Goal: Check status

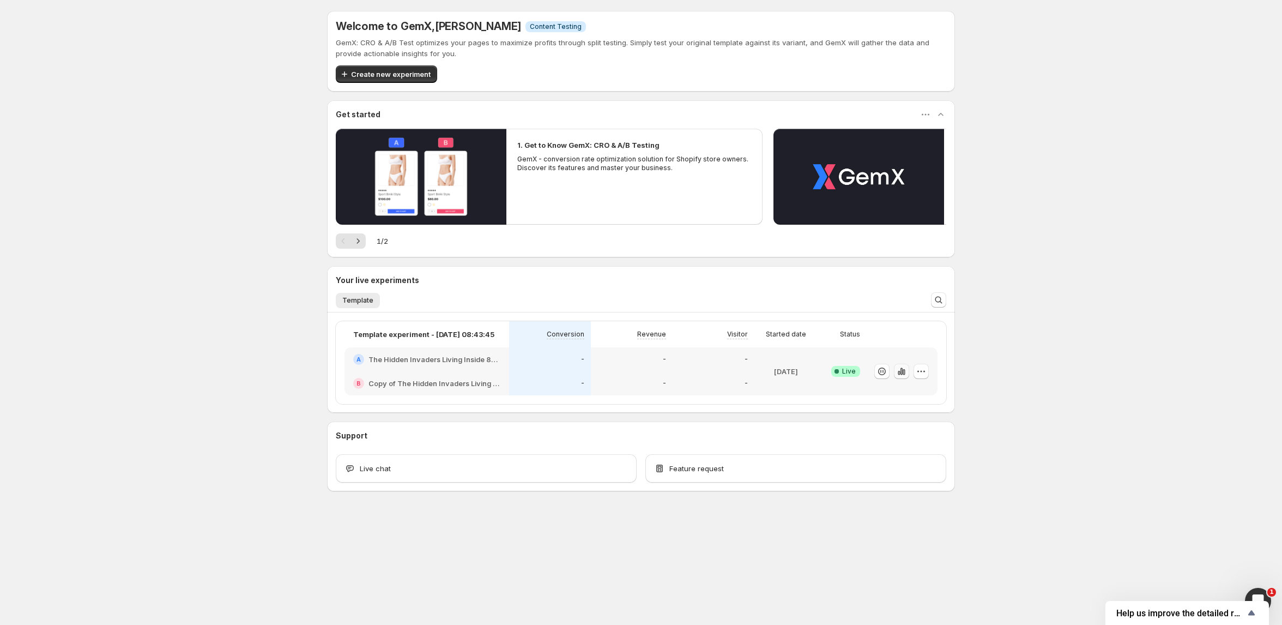
click at [903, 373] on icon "button" at bounding box center [904, 372] width 2 height 6
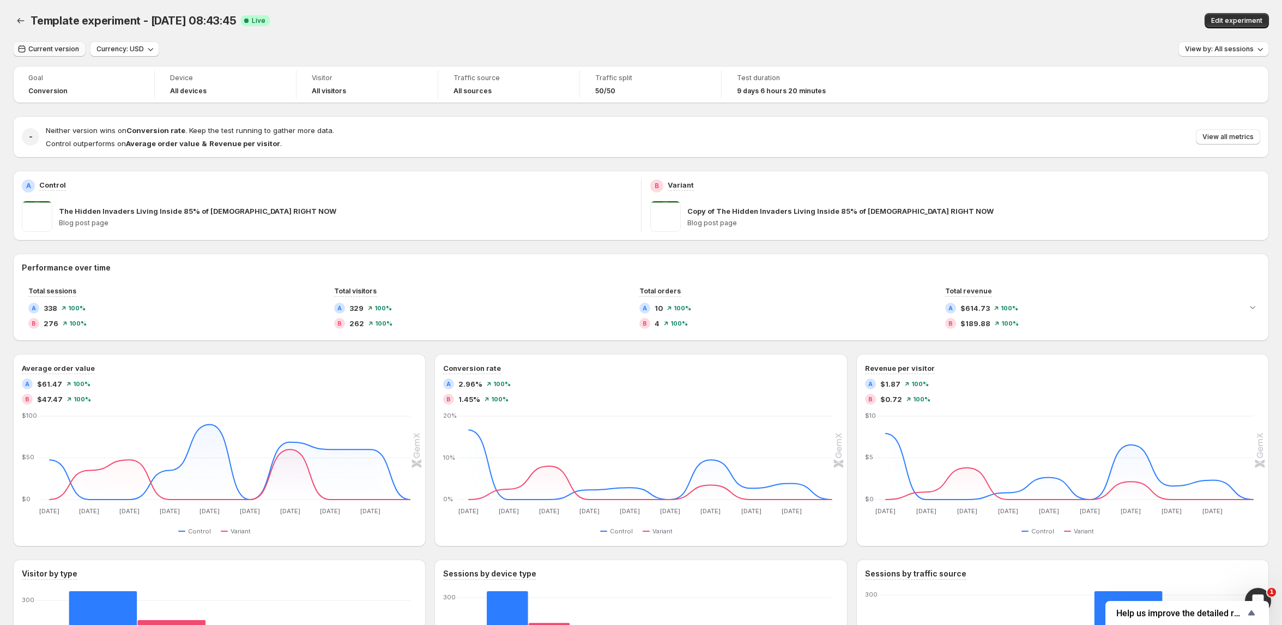
click at [73, 50] on span "Current version" at bounding box center [53, 49] width 51 height 9
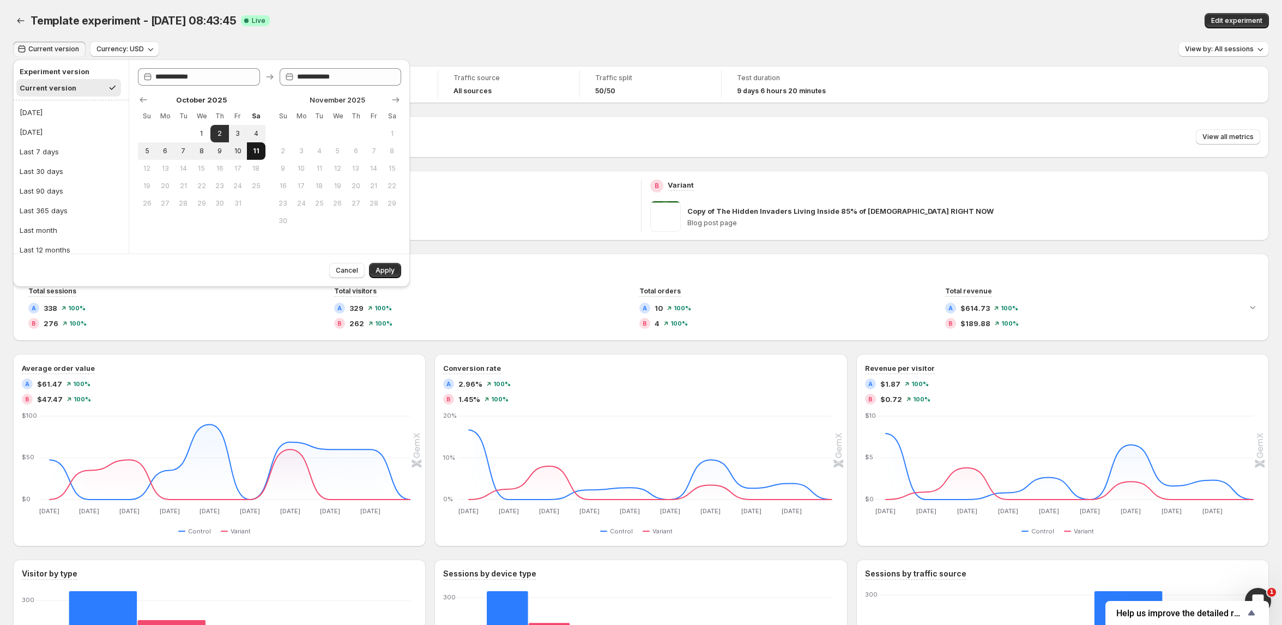
click at [258, 150] on span "11" at bounding box center [255, 151] width 9 height 9
type input "**********"
click at [383, 271] on span "Apply" at bounding box center [385, 270] width 19 height 9
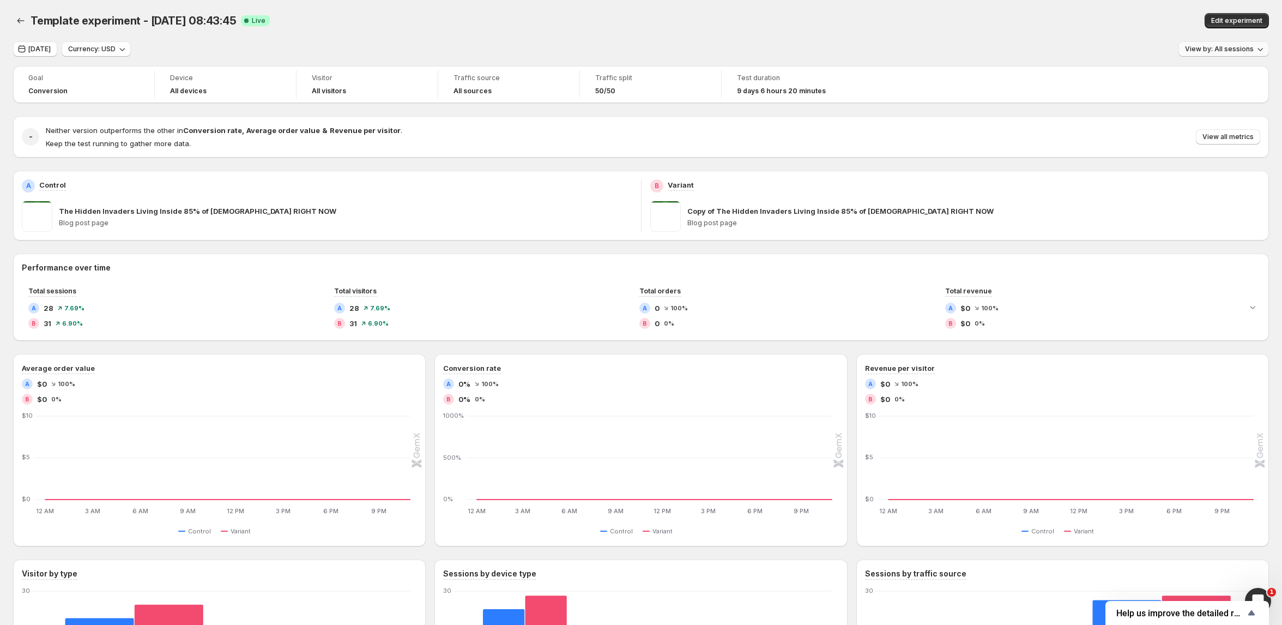
click at [1248, 46] on span "View by: All sessions" at bounding box center [1219, 49] width 69 height 9
click at [1214, 131] on button "View all metrics" at bounding box center [1228, 136] width 64 height 15
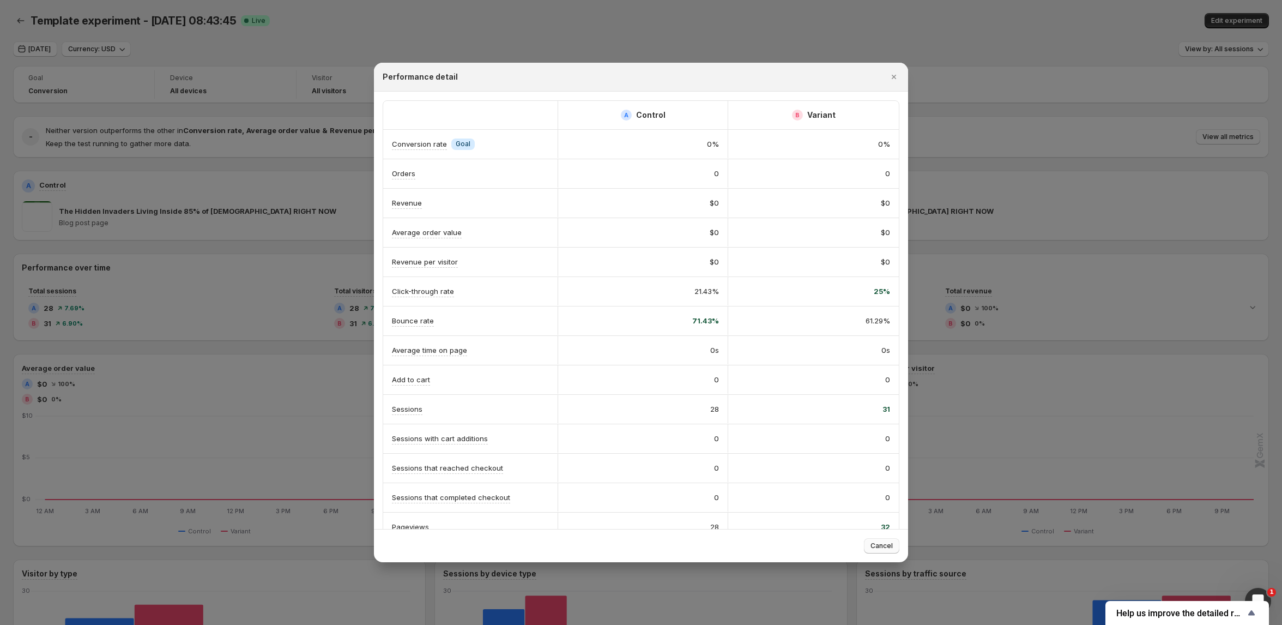
click at [890, 544] on span "Cancel" at bounding box center [882, 545] width 22 height 9
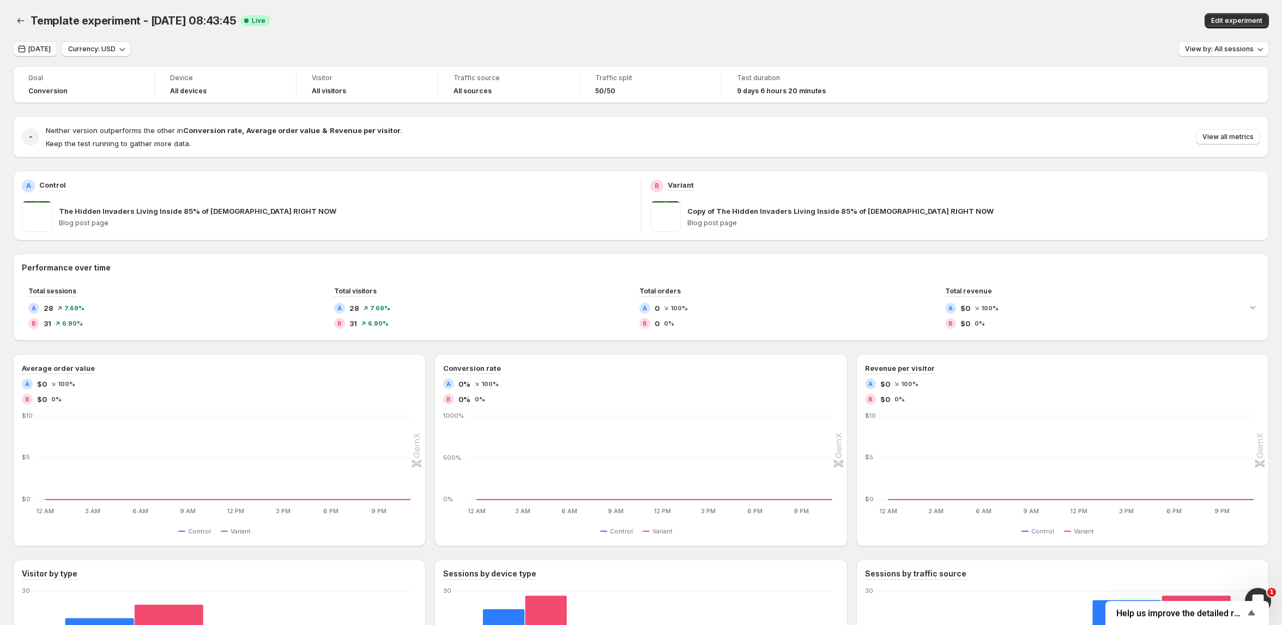
click at [37, 46] on span "[DATE]" at bounding box center [39, 49] width 22 height 9
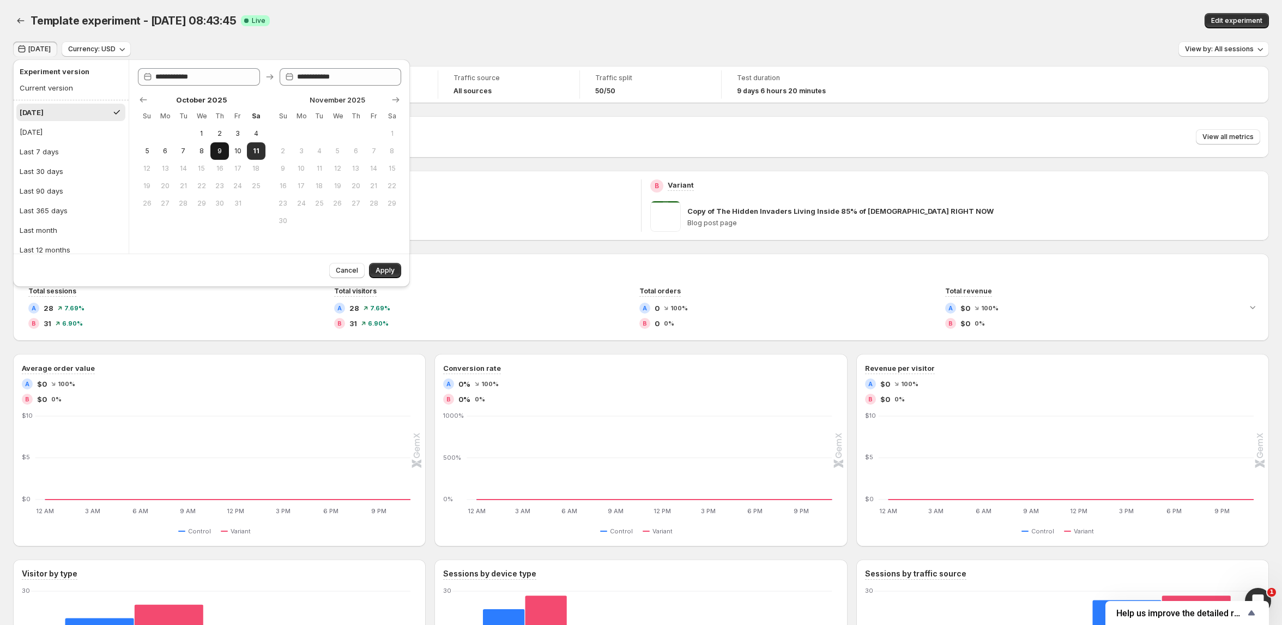
click at [224, 149] on button "9" at bounding box center [219, 150] width 18 height 17
type input "**********"
click at [384, 268] on span "Apply" at bounding box center [385, 270] width 19 height 9
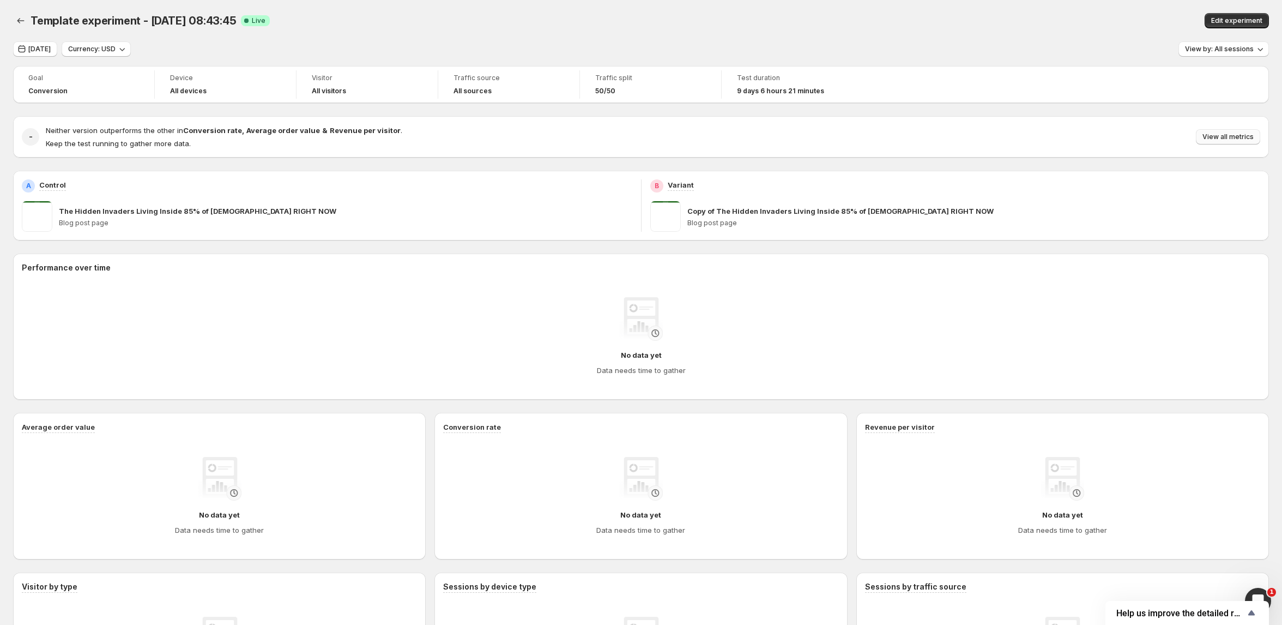
click at [1217, 144] on button "View all metrics" at bounding box center [1228, 136] width 64 height 15
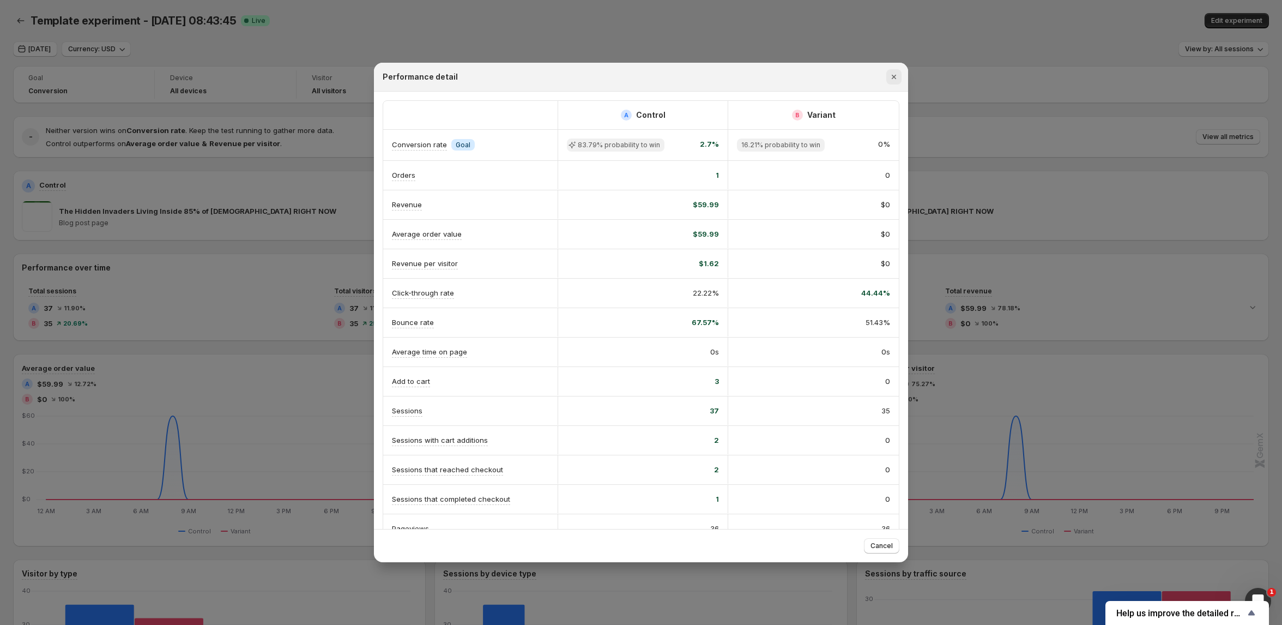
click at [893, 83] on button "Close" at bounding box center [894, 76] width 15 height 15
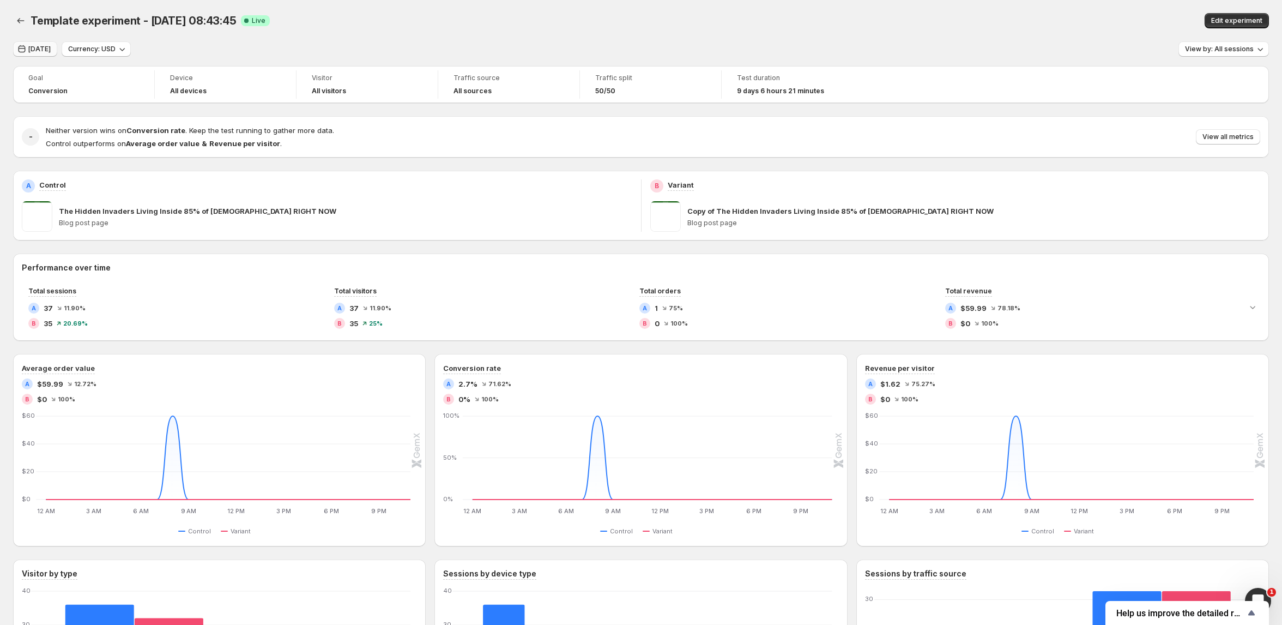
click at [51, 51] on span "[DATE]" at bounding box center [39, 49] width 22 height 9
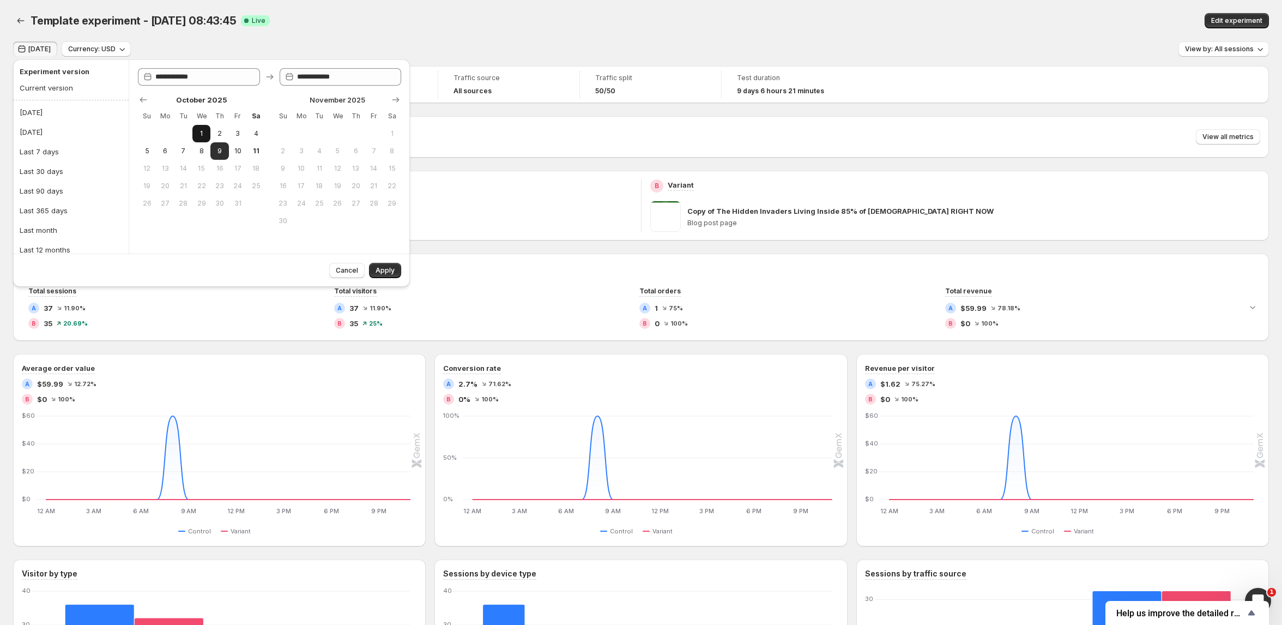
click at [201, 125] on button "1" at bounding box center [201, 133] width 18 height 17
type input "**********"
click at [257, 146] on button "11" at bounding box center [256, 150] width 18 height 17
type input "**********"
click at [387, 274] on span "Apply" at bounding box center [385, 270] width 19 height 9
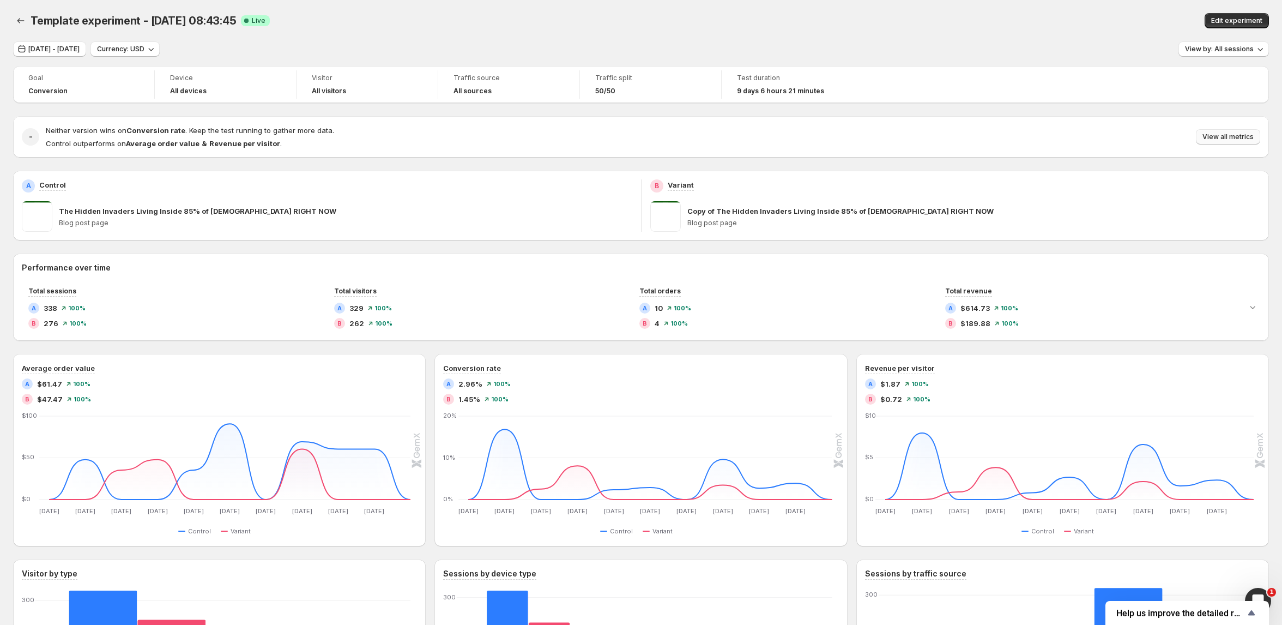
click at [1215, 134] on span "View all metrics" at bounding box center [1228, 136] width 51 height 9
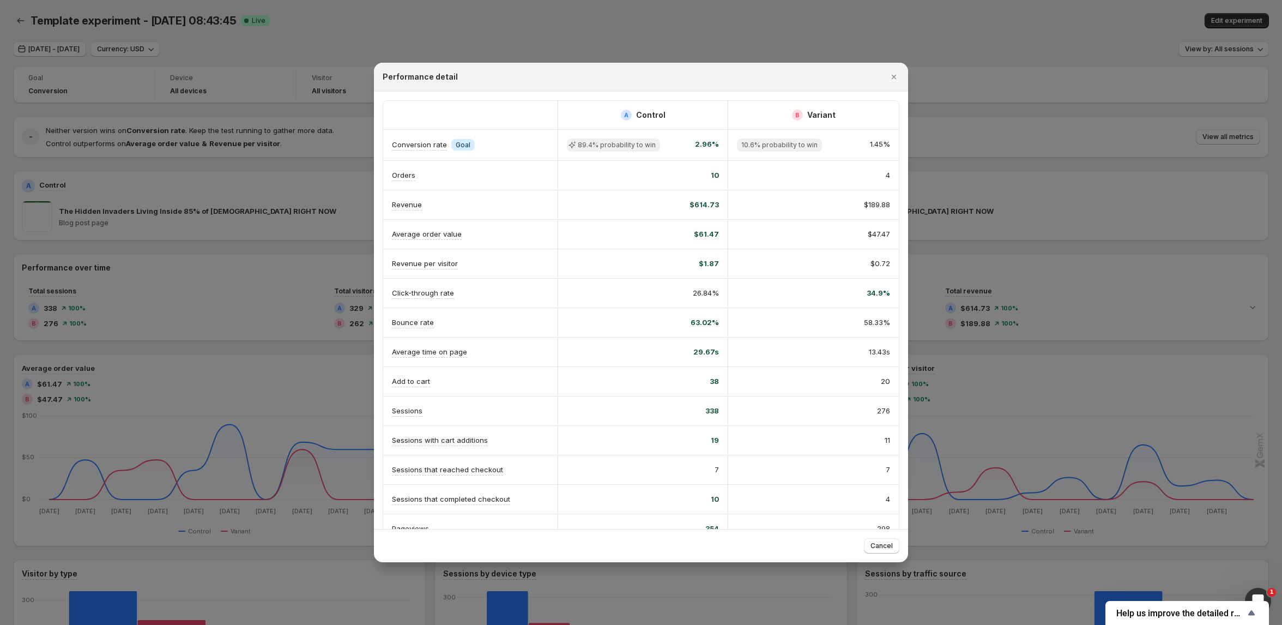
scroll to position [48, 0]
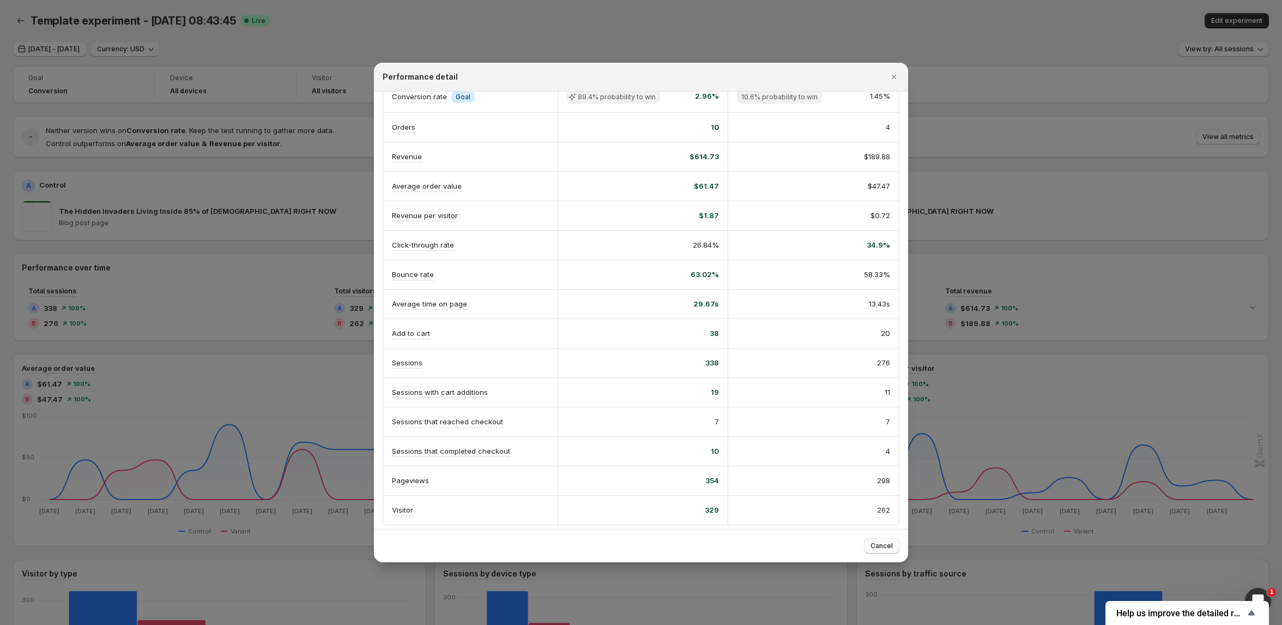
click at [885, 548] on span "Cancel" at bounding box center [882, 545] width 22 height 9
